Goal: Task Accomplishment & Management: Manage account settings

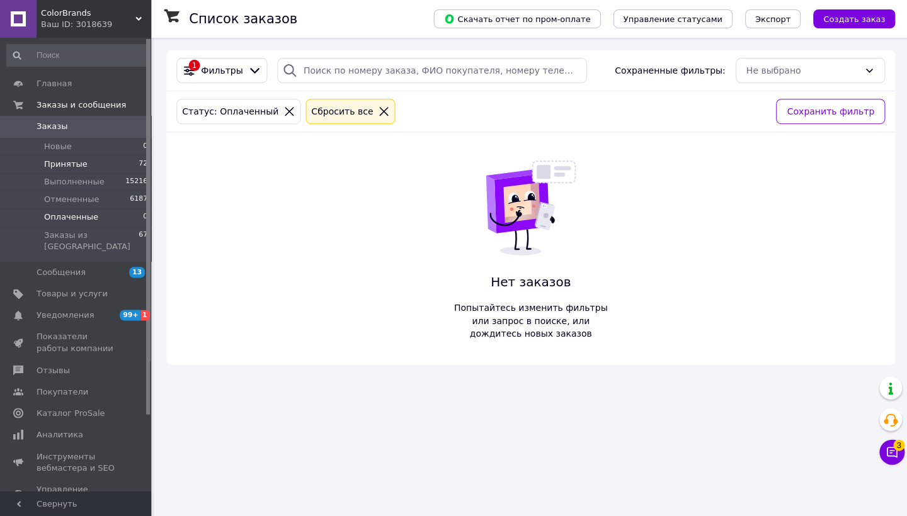
click at [74, 164] on span "Принятые" at bounding box center [65, 164] width 43 height 11
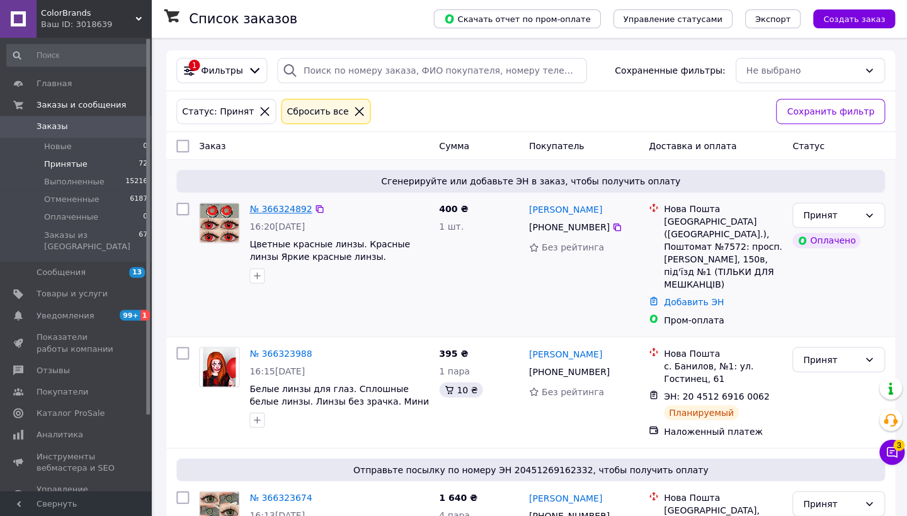
click at [291, 212] on link "№ 366324892" at bounding box center [280, 209] width 62 height 10
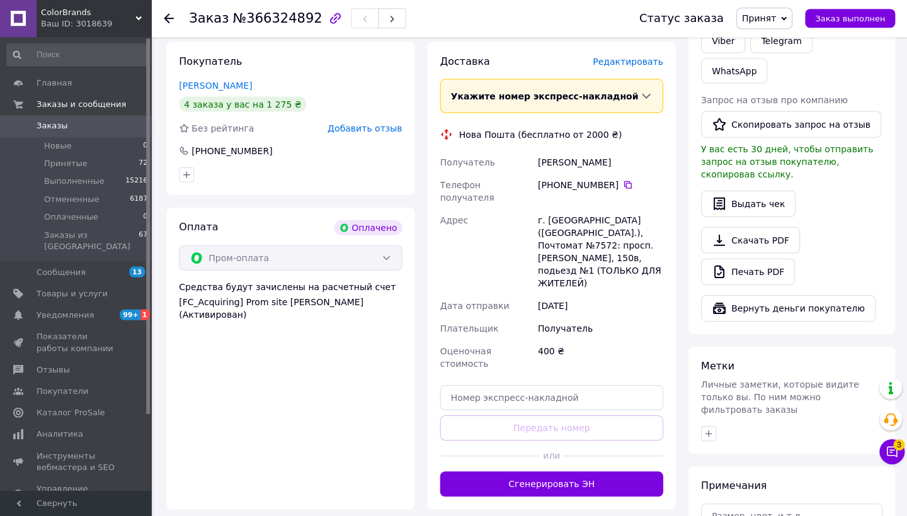
scroll to position [278, 0]
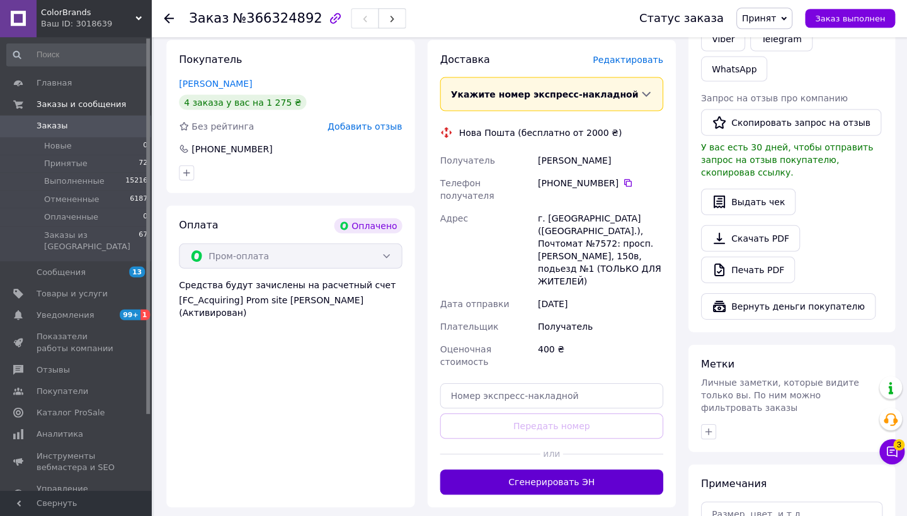
click at [602, 470] on button "Сгенерировать ЭН" at bounding box center [550, 482] width 223 height 25
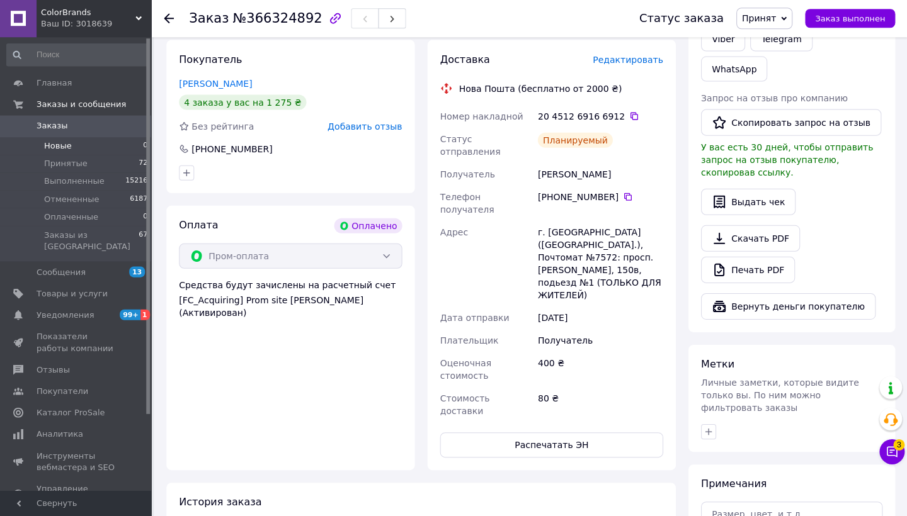
click at [66, 142] on span "Новые" at bounding box center [58, 146] width 28 height 11
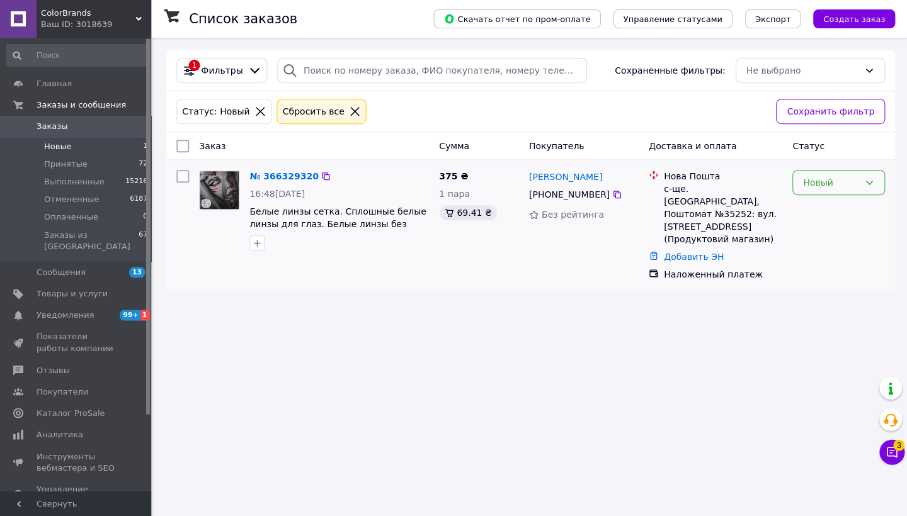
click at [825, 181] on div "Новый" at bounding box center [830, 183] width 56 height 14
click at [827, 208] on li "Принят" at bounding box center [837, 209] width 91 height 23
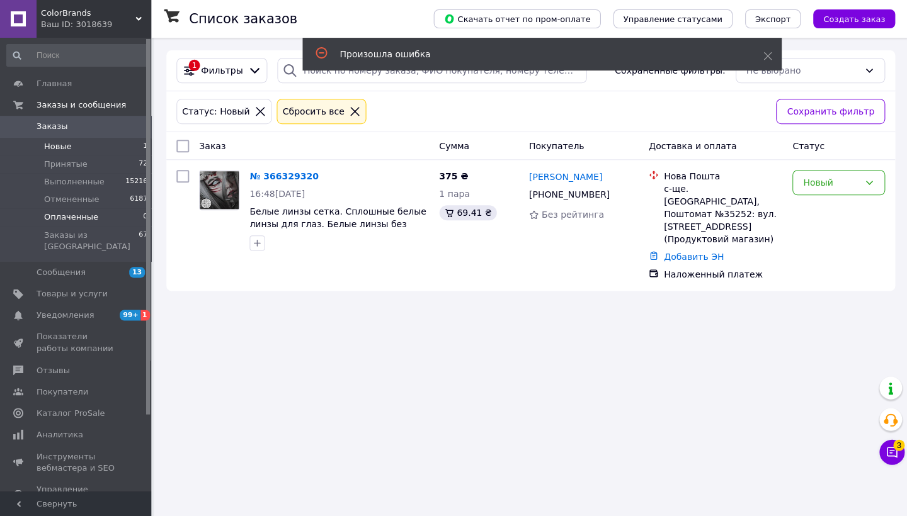
click at [87, 218] on span "Оплаченные" at bounding box center [71, 217] width 54 height 11
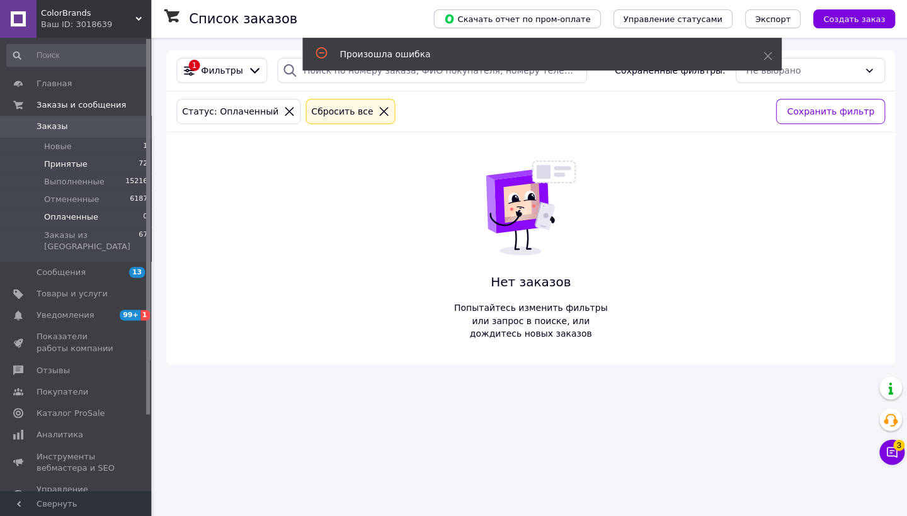
click at [86, 159] on li "Принятые 72" at bounding box center [77, 165] width 155 height 18
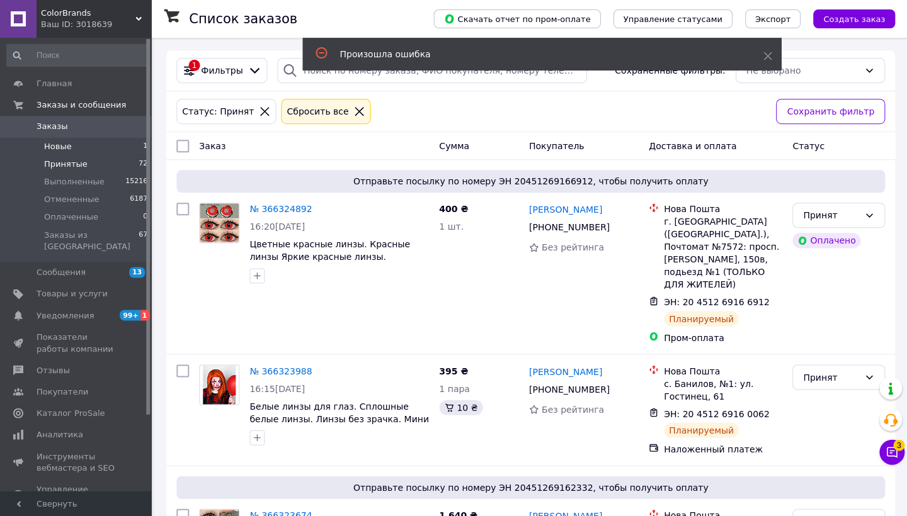
click at [80, 148] on li "Новые 1" at bounding box center [77, 147] width 155 height 18
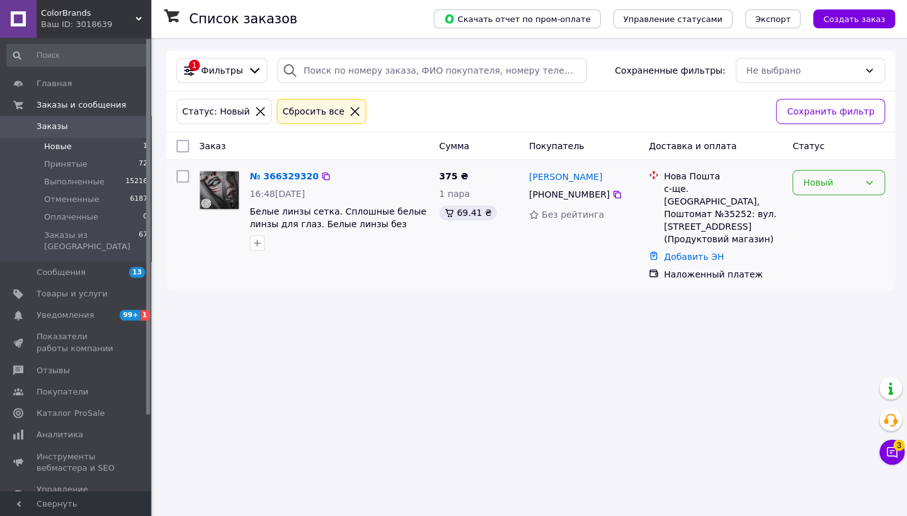
click at [820, 186] on div "Новый" at bounding box center [830, 183] width 56 height 14
click at [819, 209] on li "Принят" at bounding box center [837, 209] width 91 height 23
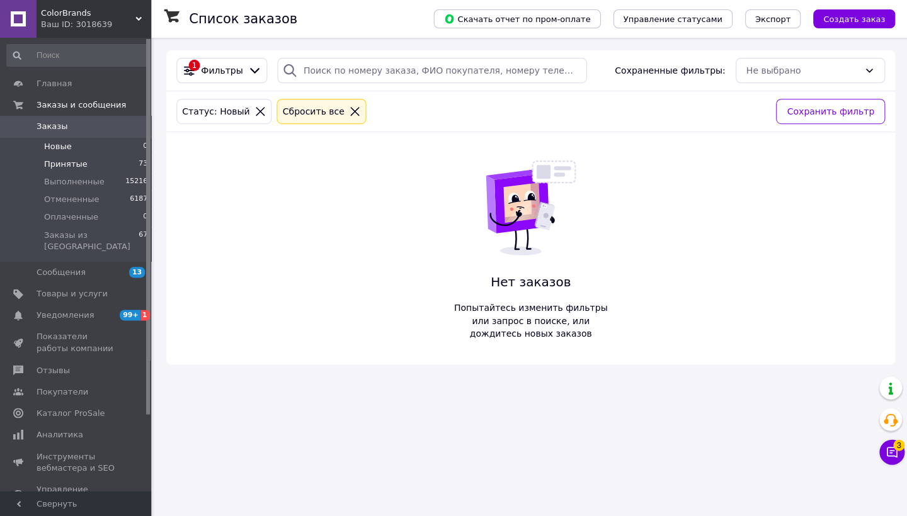
click at [96, 167] on li "Принятые 73" at bounding box center [77, 165] width 155 height 18
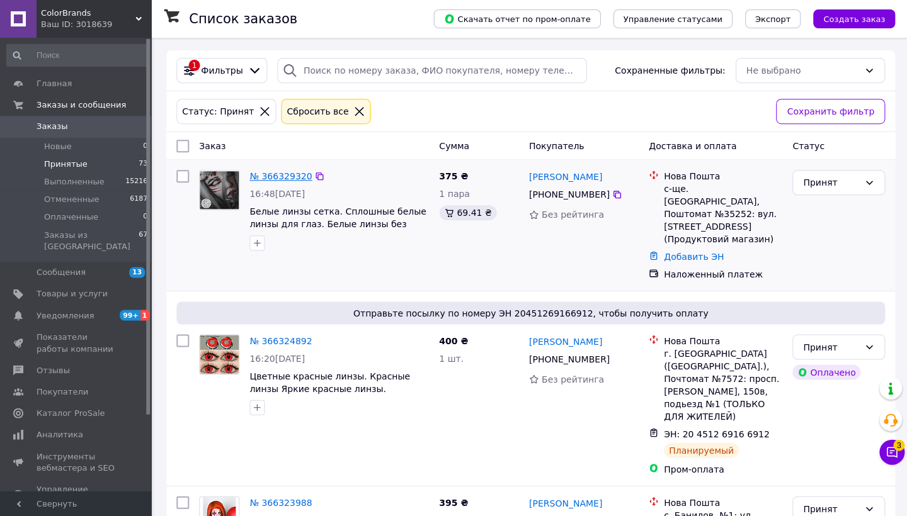
click at [284, 176] on link "№ 366329320" at bounding box center [280, 176] width 62 height 10
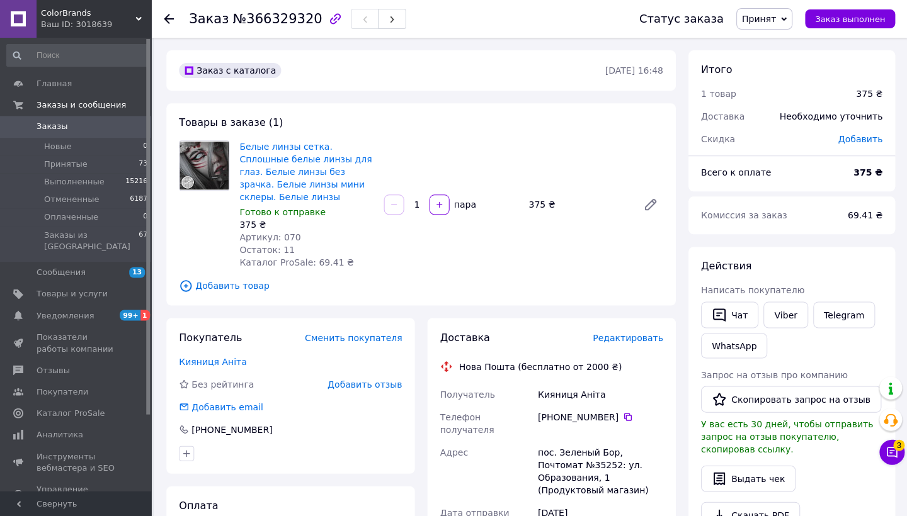
click at [631, 332] on span "Редактировать" at bounding box center [627, 337] width 71 height 10
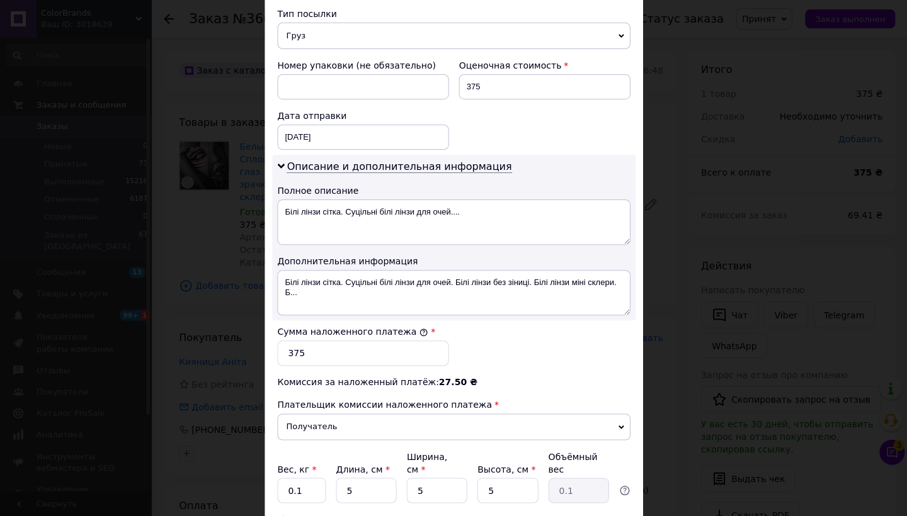
scroll to position [506, 0]
click at [469, 87] on input "375" at bounding box center [543, 88] width 171 height 25
type input "475"
click at [290, 351] on input "375" at bounding box center [362, 354] width 171 height 25
type input "475"
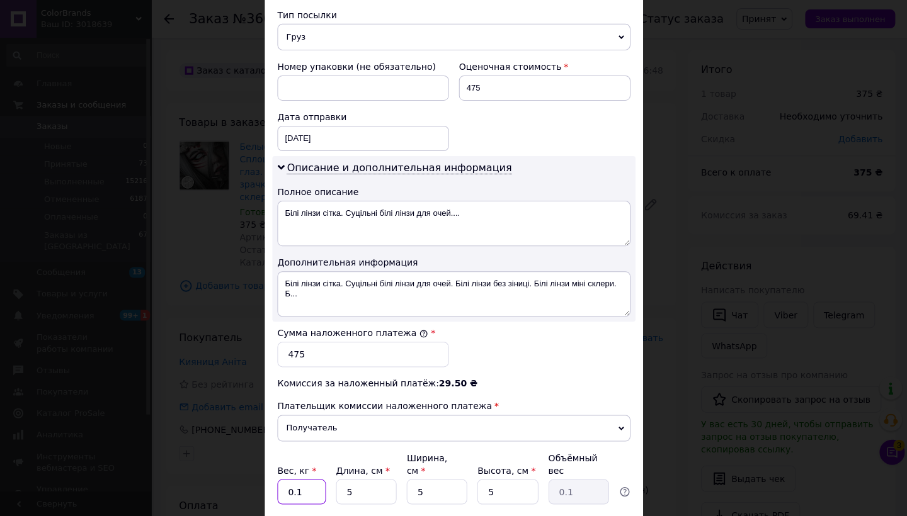
click at [316, 489] on input "0.1" at bounding box center [301, 491] width 48 height 25
type input "0.5"
click at [343, 492] on input "5" at bounding box center [366, 491] width 60 height 25
type input "15"
click at [414, 495] on input "5" at bounding box center [436, 491] width 60 height 25
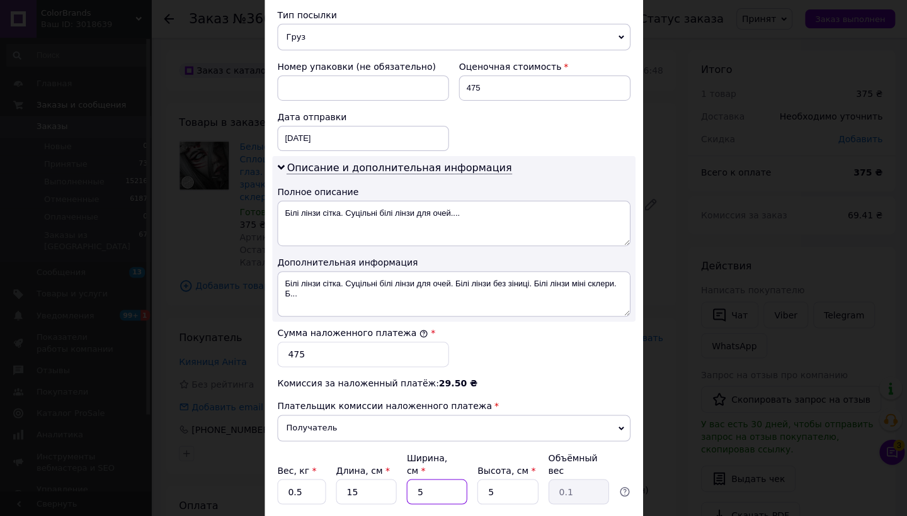
type input "15"
type input "0.28"
type input "15"
click at [560, 376] on div "Плательщик Получатель Отправитель Фамилия получателя Кияниця Имя получателя Ані…" at bounding box center [453, 83] width 353 height 887
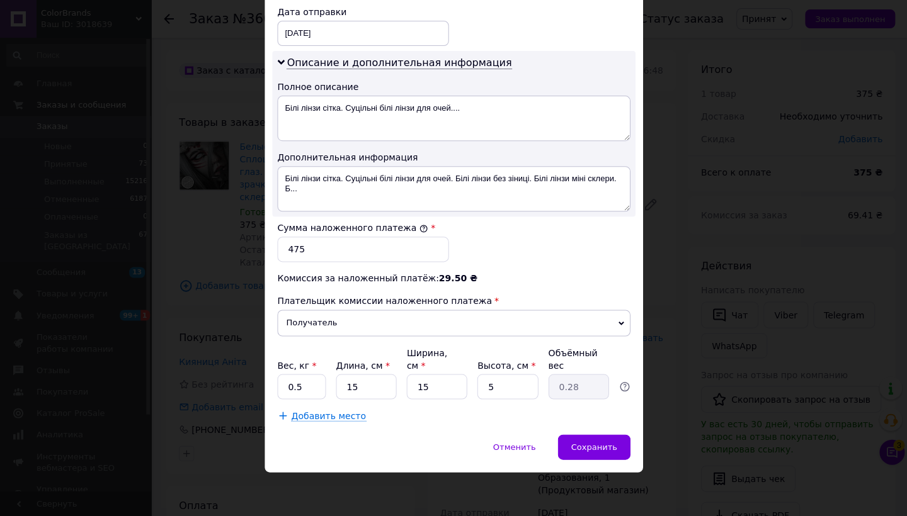
scroll to position [610, 0]
click at [588, 443] on span "Сохранить" at bounding box center [593, 447] width 46 height 9
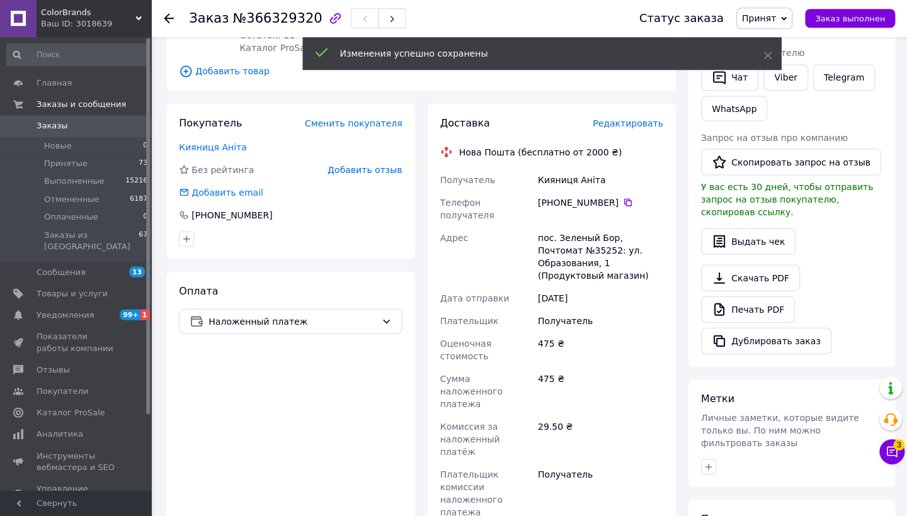
scroll to position [333, 0]
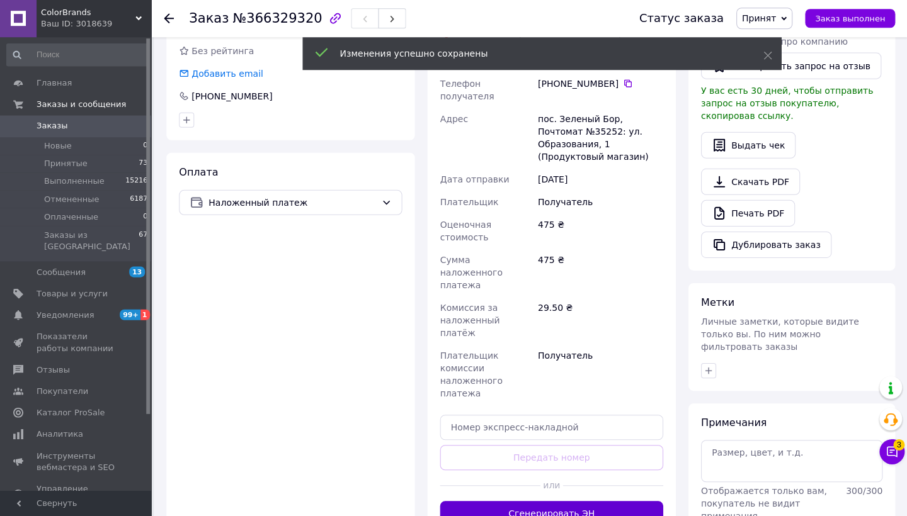
click at [586, 501] on button "Сгенерировать ЭН" at bounding box center [550, 513] width 223 height 25
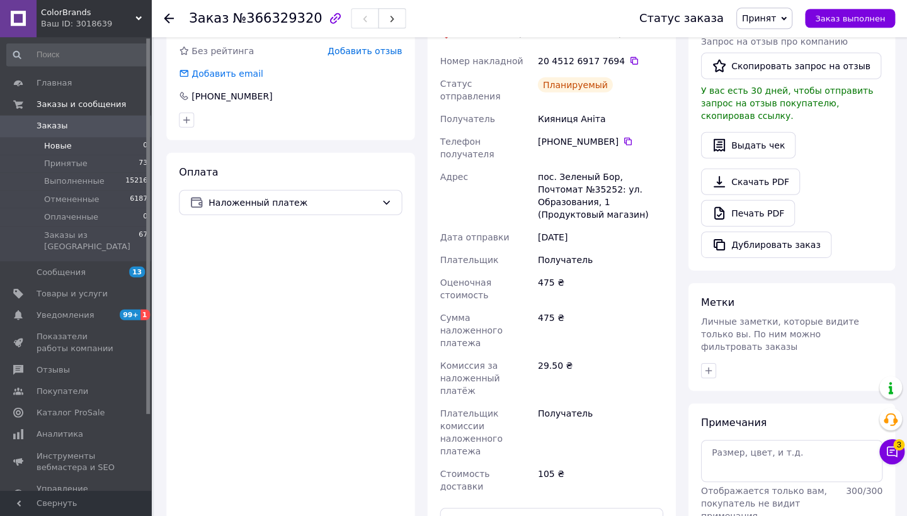
click at [62, 141] on span "Новые" at bounding box center [58, 146] width 28 height 11
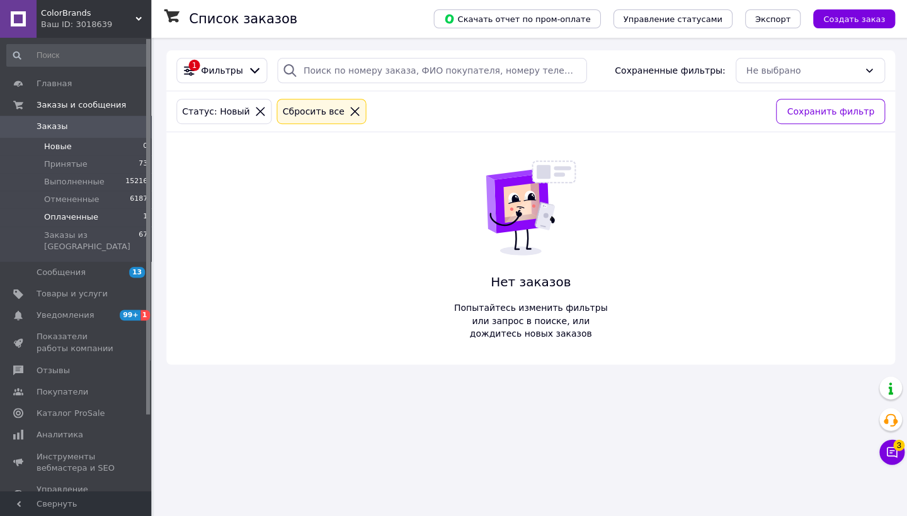
click at [106, 217] on li "Оплаченные 1" at bounding box center [77, 217] width 155 height 18
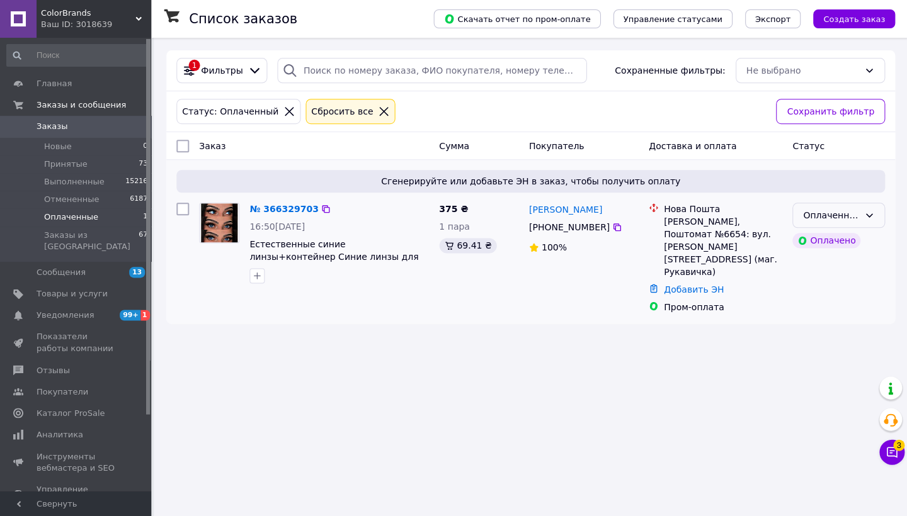
click at [849, 211] on div "Оплаченный" at bounding box center [830, 215] width 56 height 14
click at [838, 234] on li "Принят" at bounding box center [837, 242] width 91 height 23
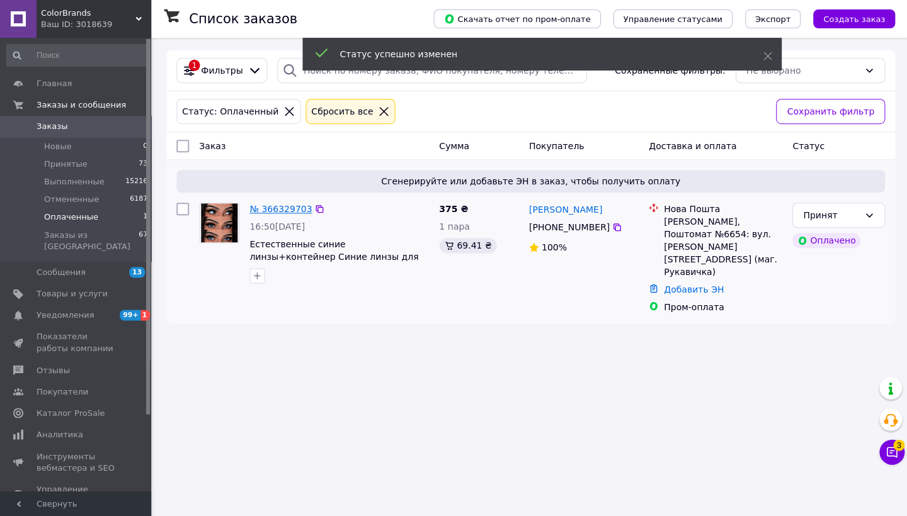
click at [274, 210] on link "№ 366329703" at bounding box center [280, 209] width 62 height 10
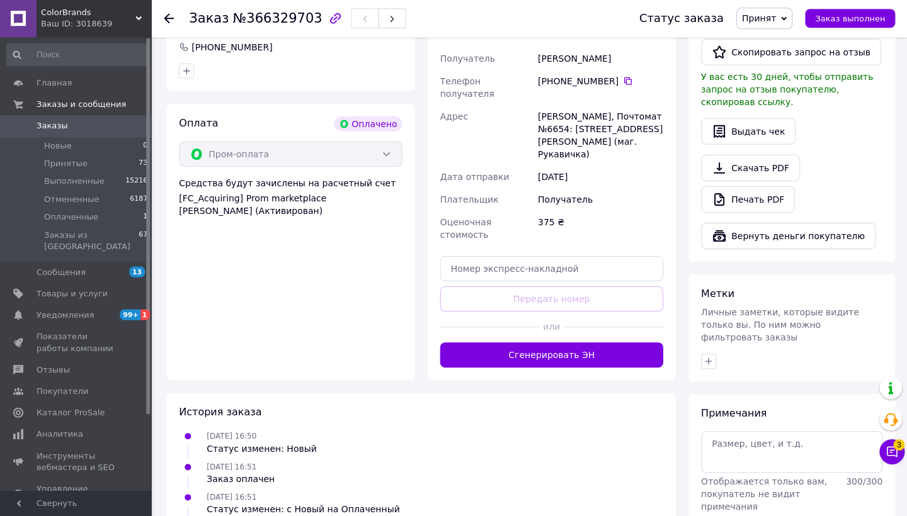
scroll to position [413, 0]
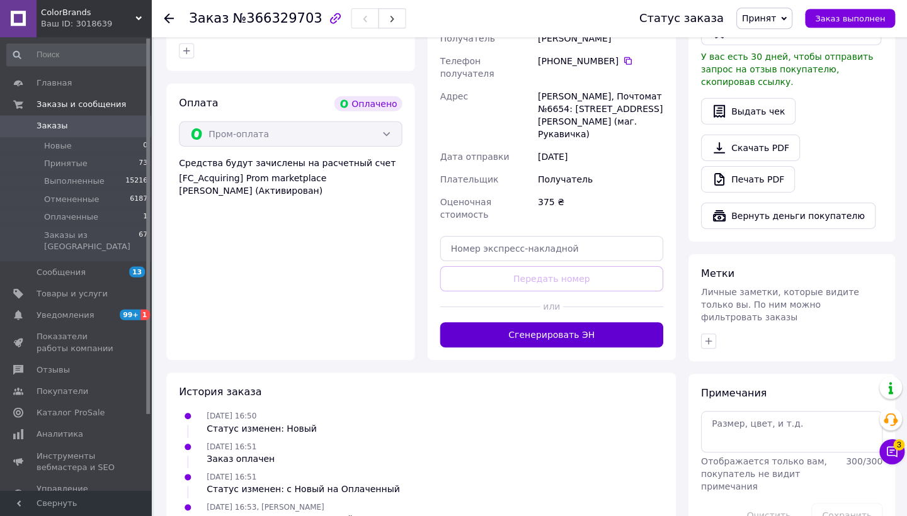
click at [547, 322] on button "Сгенерировать ЭН" at bounding box center [550, 334] width 223 height 25
